Goal: Navigation & Orientation: Find specific page/section

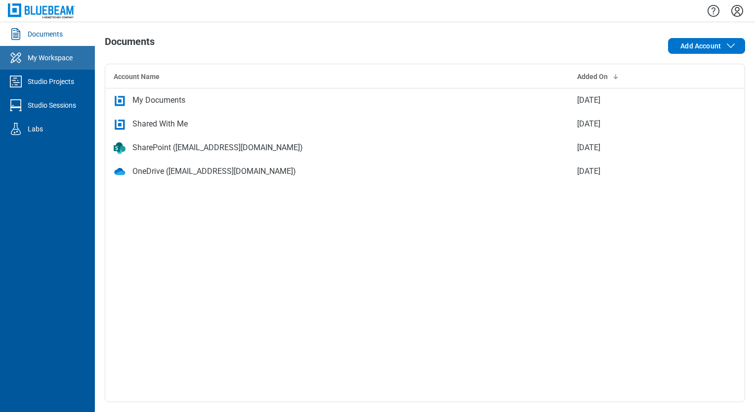
click at [79, 59] on link "My Workspace" at bounding box center [47, 58] width 95 height 24
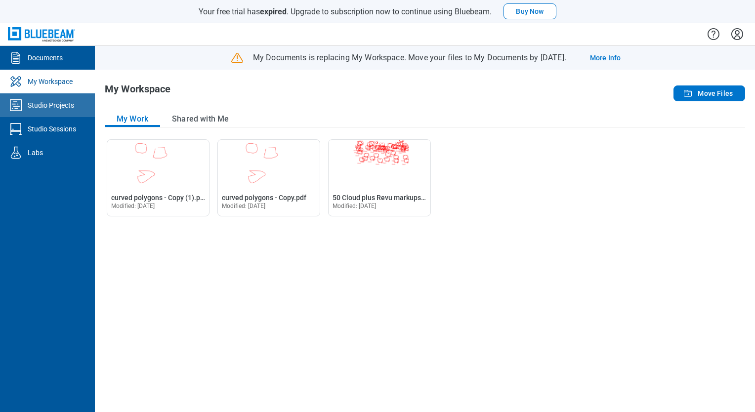
click at [63, 101] on div "Studio Projects" at bounding box center [51, 105] width 46 height 10
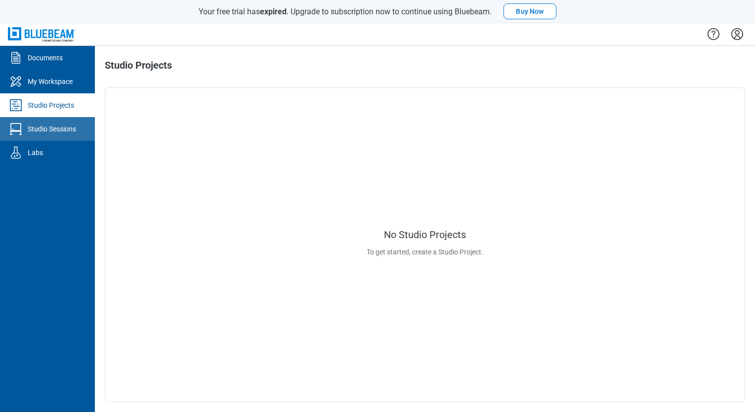
click at [55, 130] on div "Studio Sessions" at bounding box center [52, 129] width 48 height 10
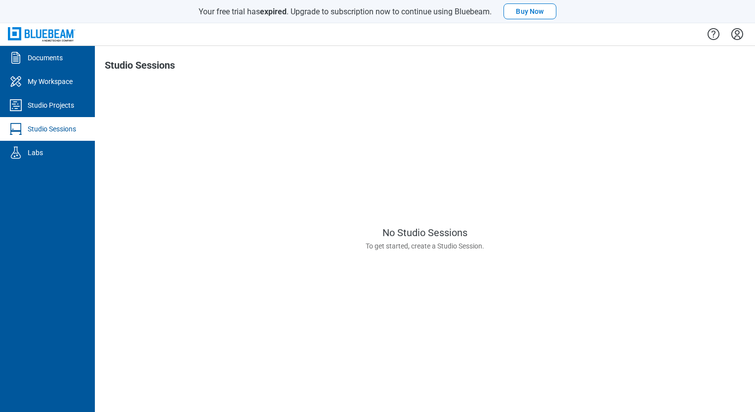
drag, startPoint x: 740, startPoint y: 36, endPoint x: 735, endPoint y: 46, distance: 11.5
click at [740, 36] on icon "Settings" at bounding box center [737, 34] width 16 height 16
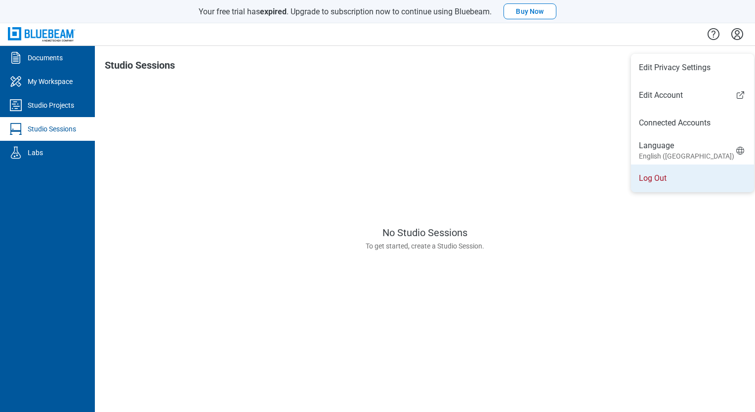
click at [666, 174] on li "Log Out" at bounding box center [692, 178] width 123 height 28
